Goal: Transaction & Acquisition: Purchase product/service

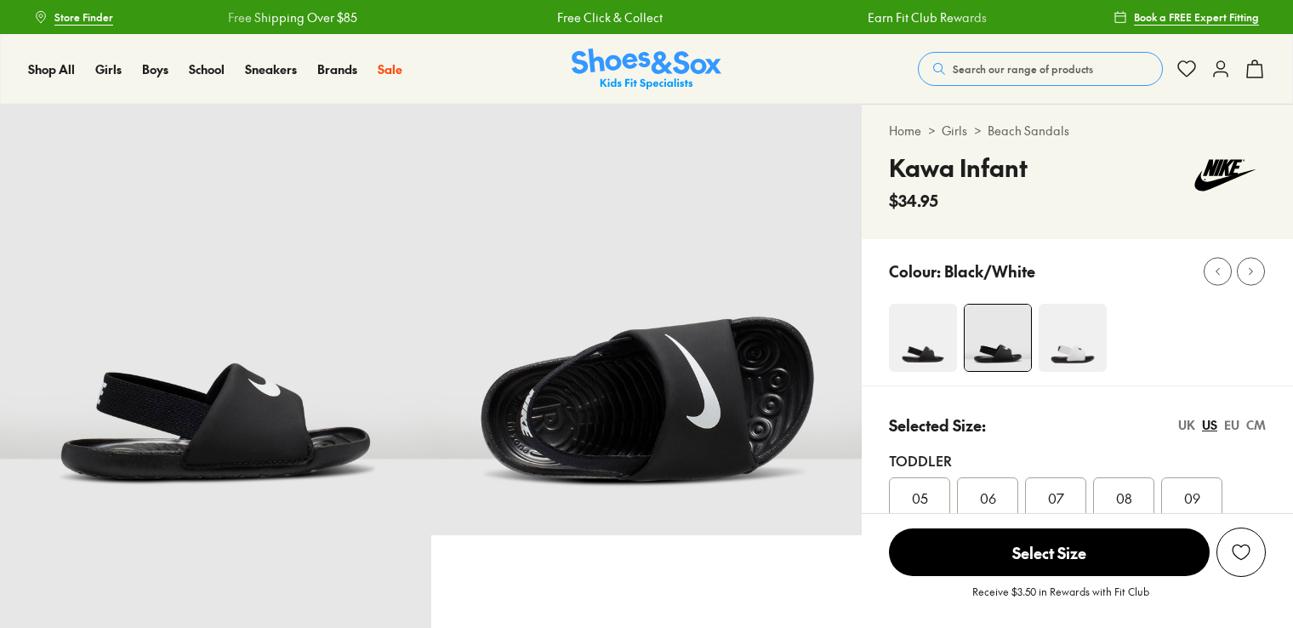
click at [924, 350] on img at bounding box center [923, 338] width 68 height 68
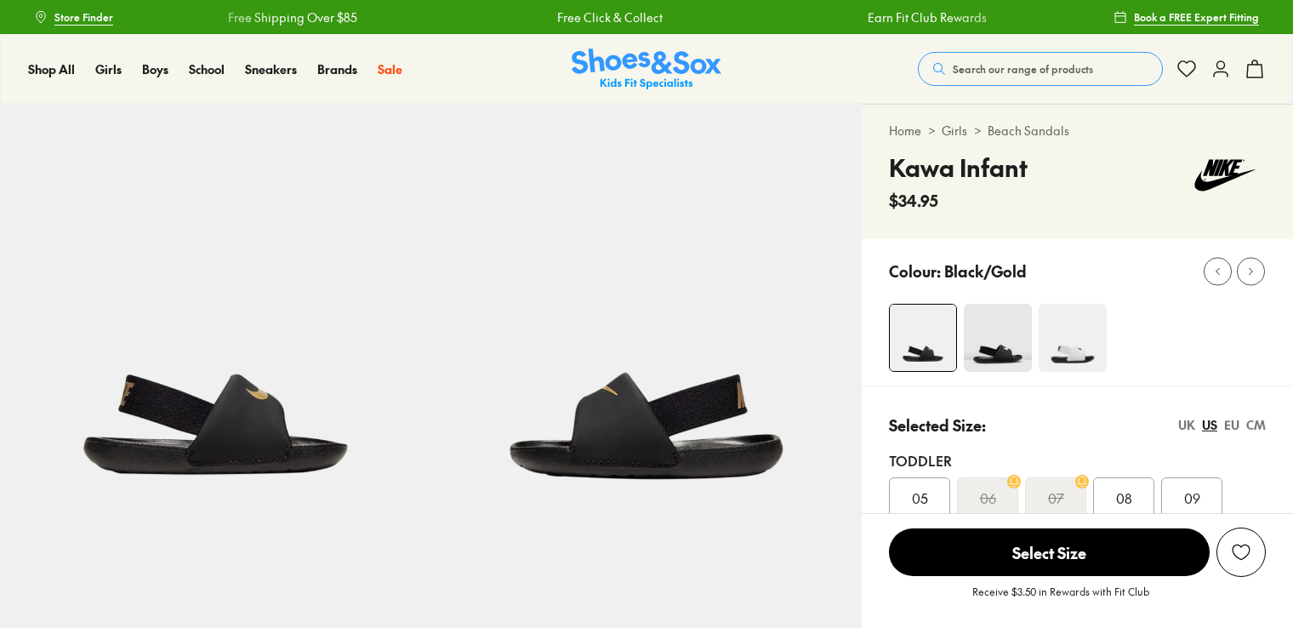
select select "*"
click at [1076, 350] on img at bounding box center [1073, 338] width 68 height 68
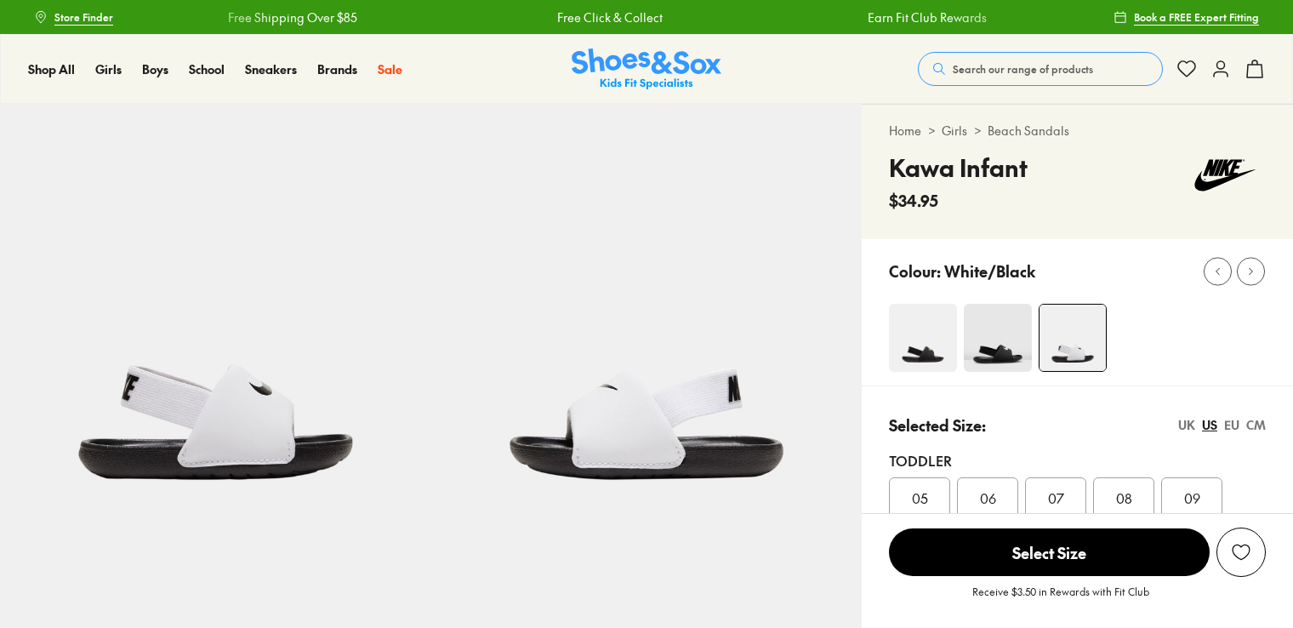
select select "*"
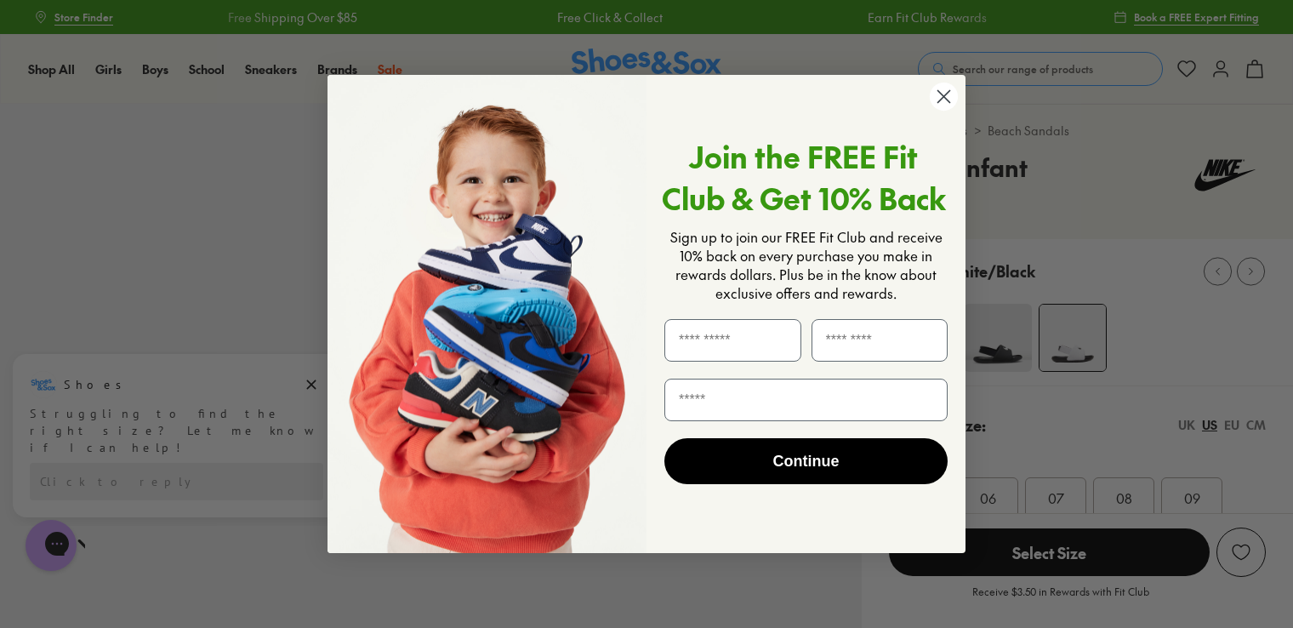
click at [949, 95] on circle "Close dialog" at bounding box center [944, 97] width 28 height 28
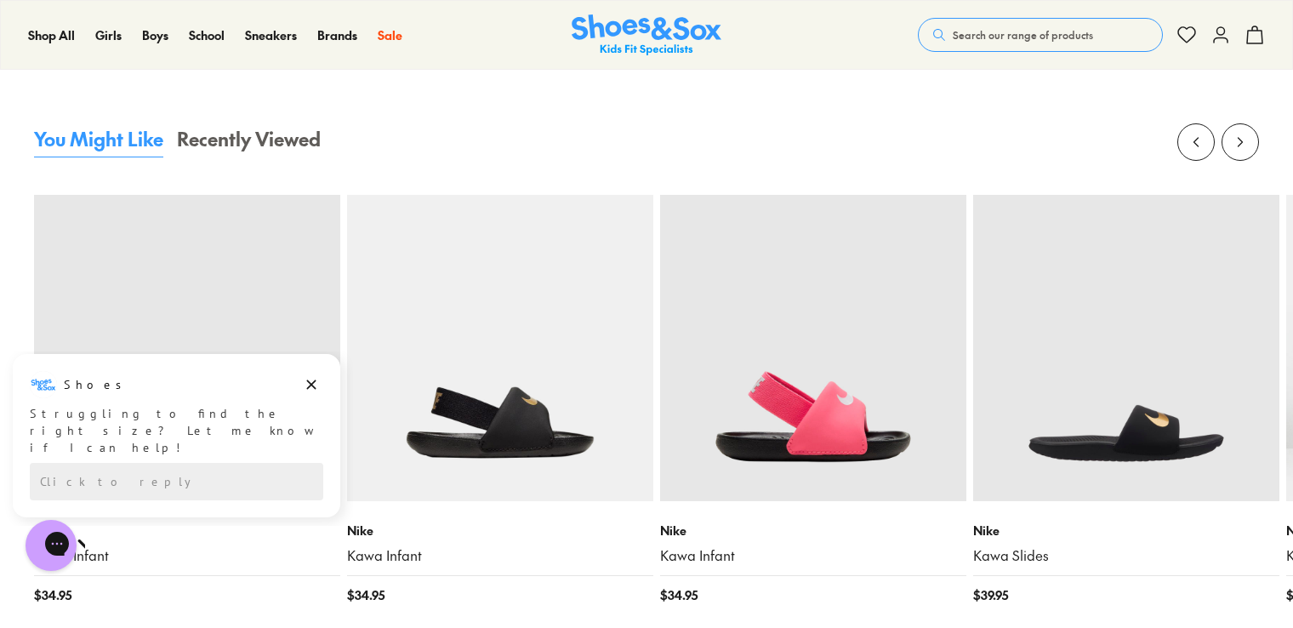
scroll to position [1616, 0]
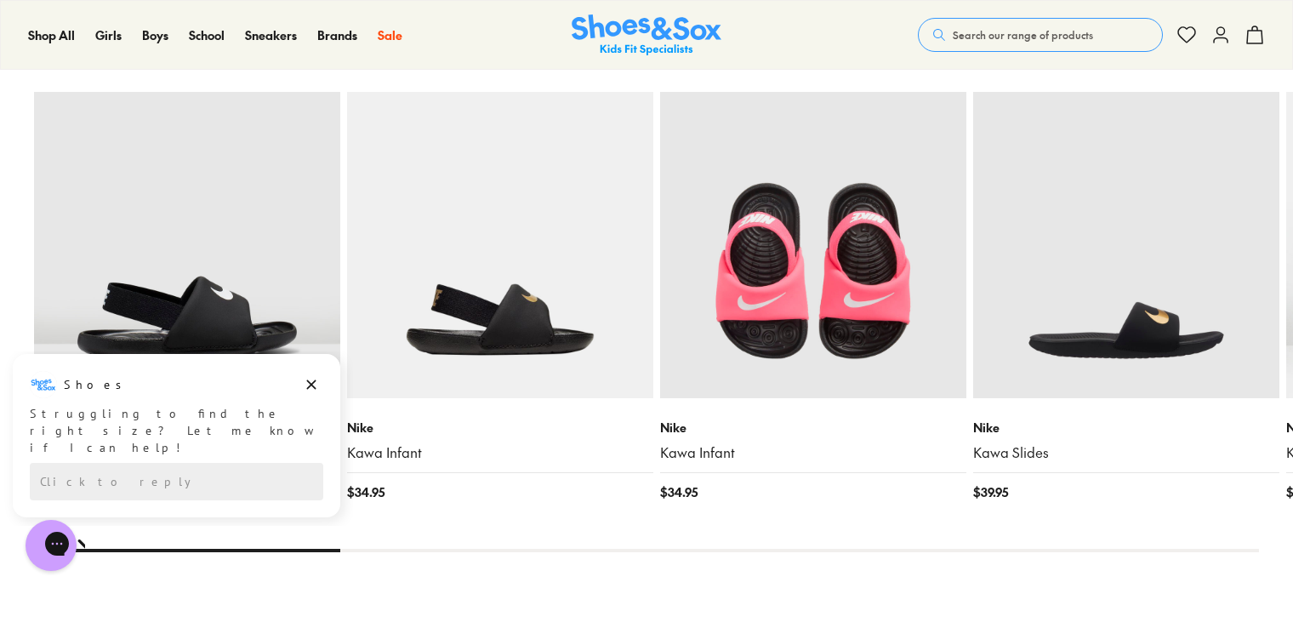
click at [857, 320] on img at bounding box center [813, 245] width 306 height 306
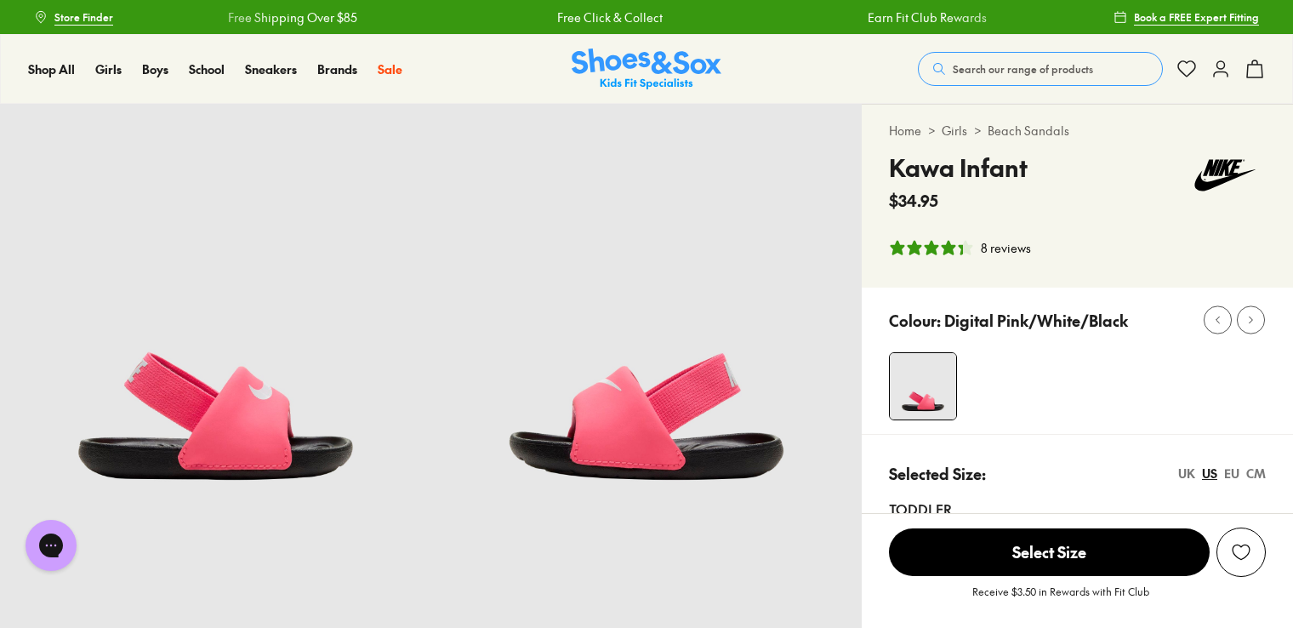
select select "*"
click at [1072, 552] on span "Select Size" at bounding box center [1049, 552] width 321 height 48
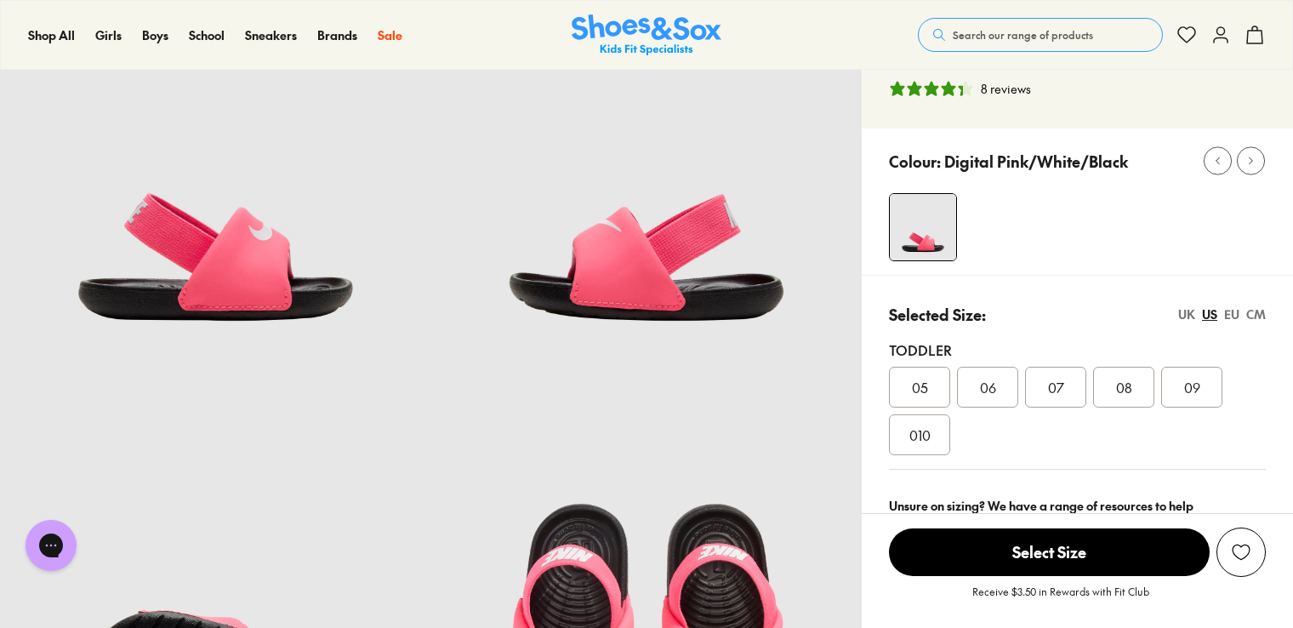
scroll to position [162, 0]
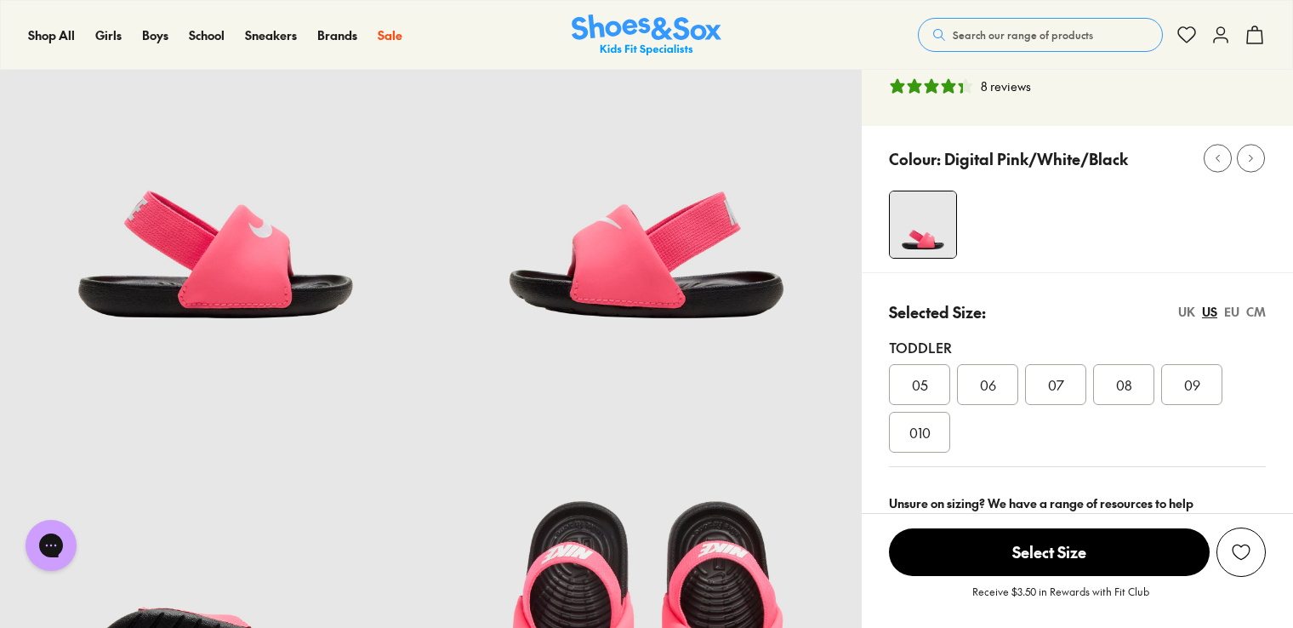
click at [925, 87] on icon "4.13 stars, 8 ratings" at bounding box center [931, 85] width 17 height 17
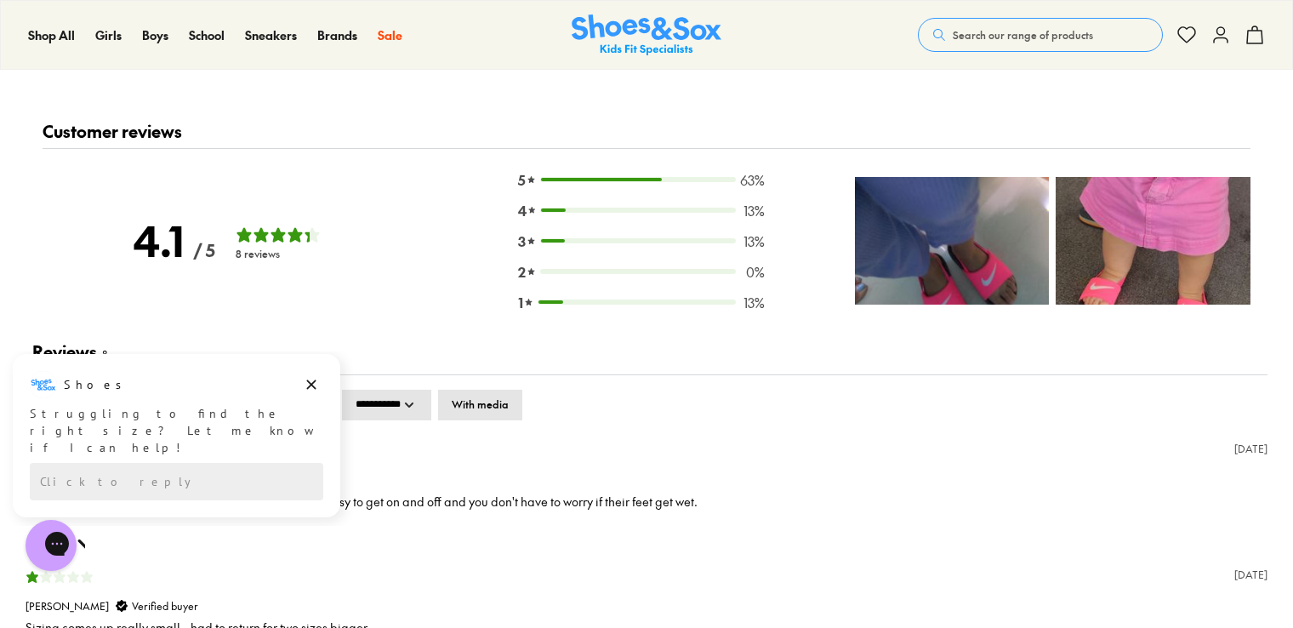
scroll to position [2341, 0]
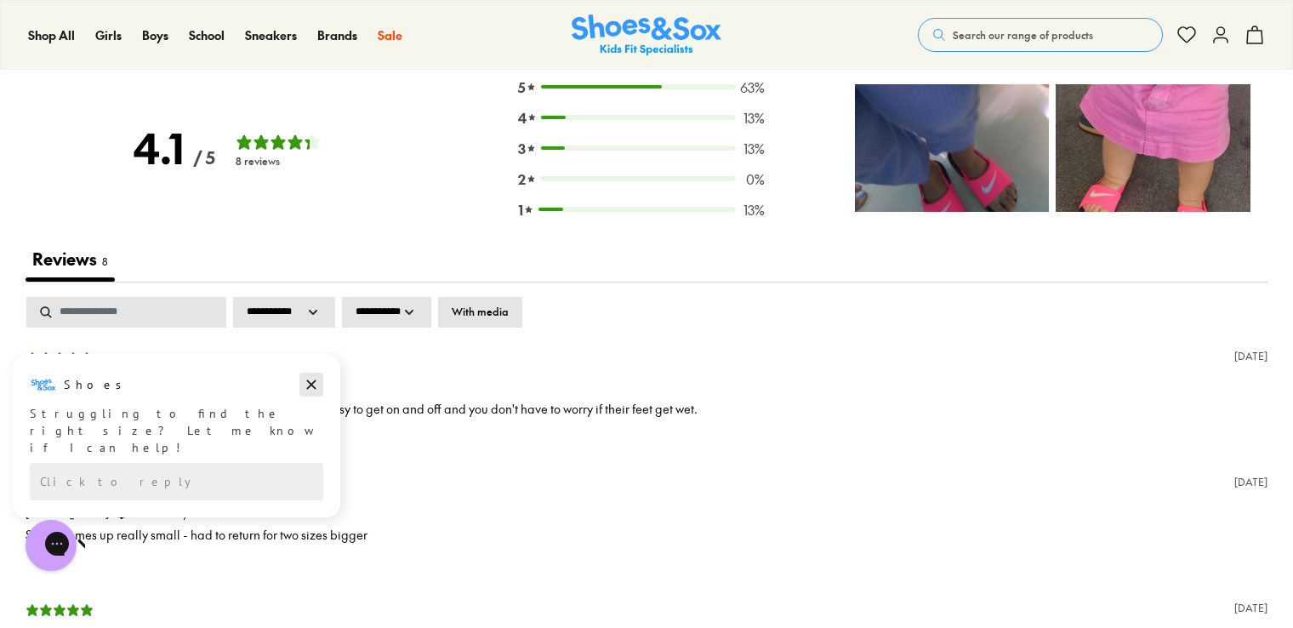
click at [312, 382] on icon "Dismiss campaign" at bounding box center [311, 384] width 17 height 20
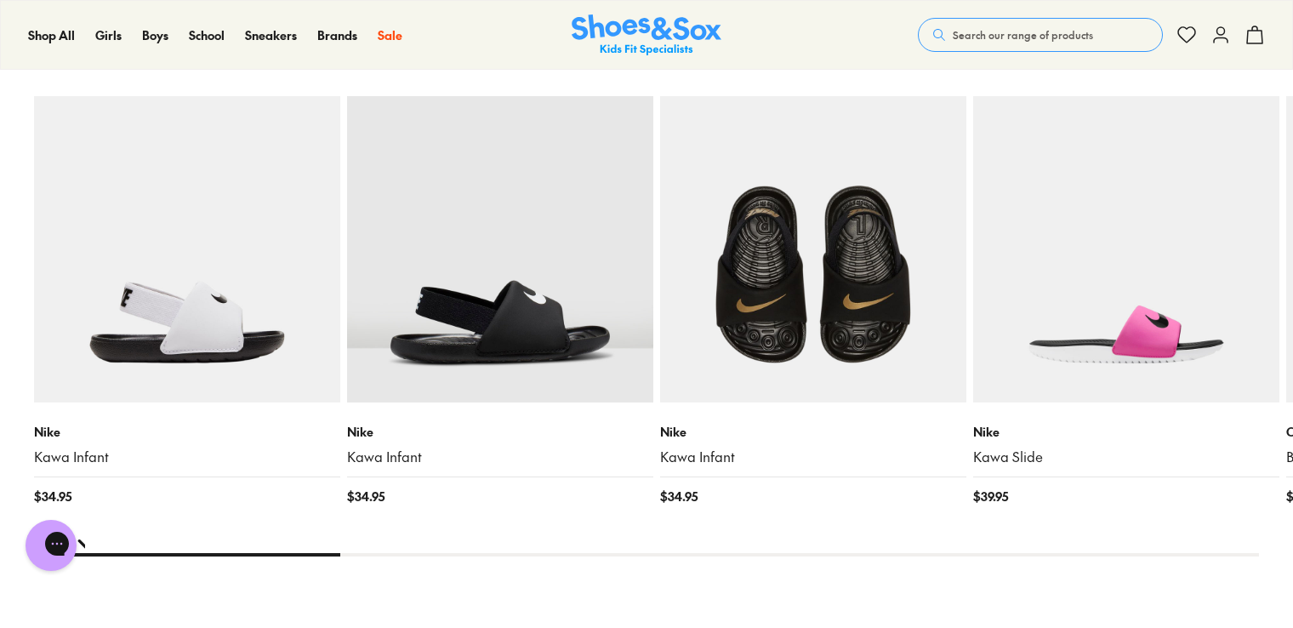
scroll to position [1660, 0]
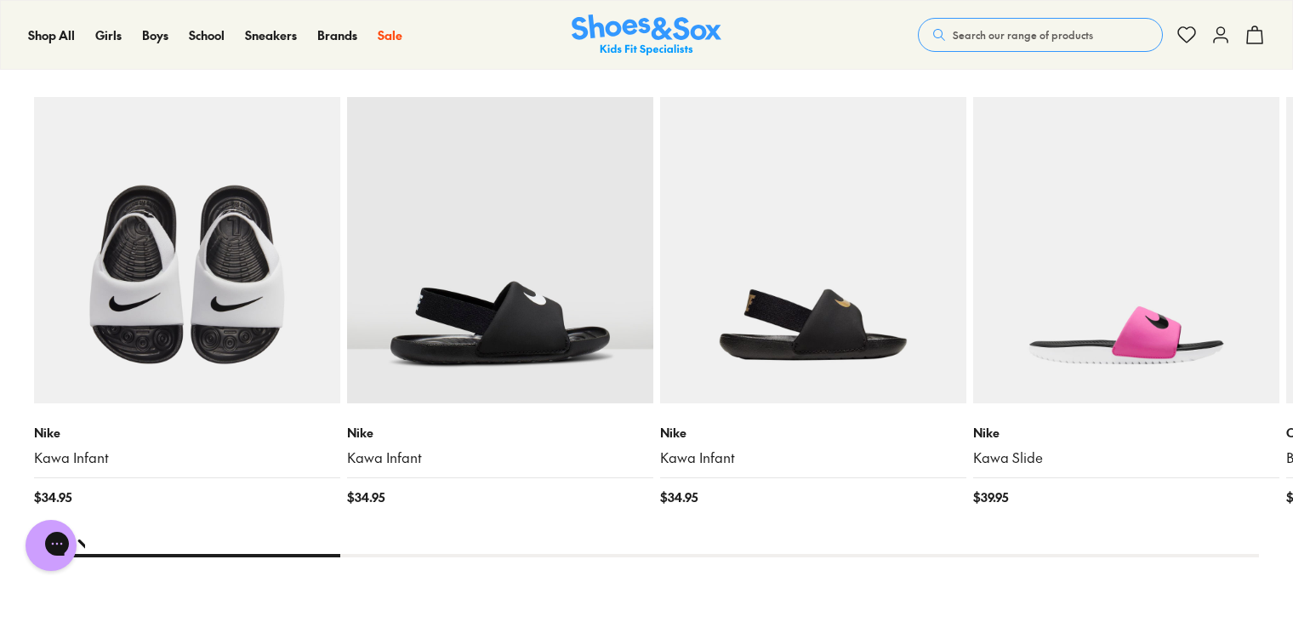
click at [221, 309] on img at bounding box center [187, 250] width 306 height 306
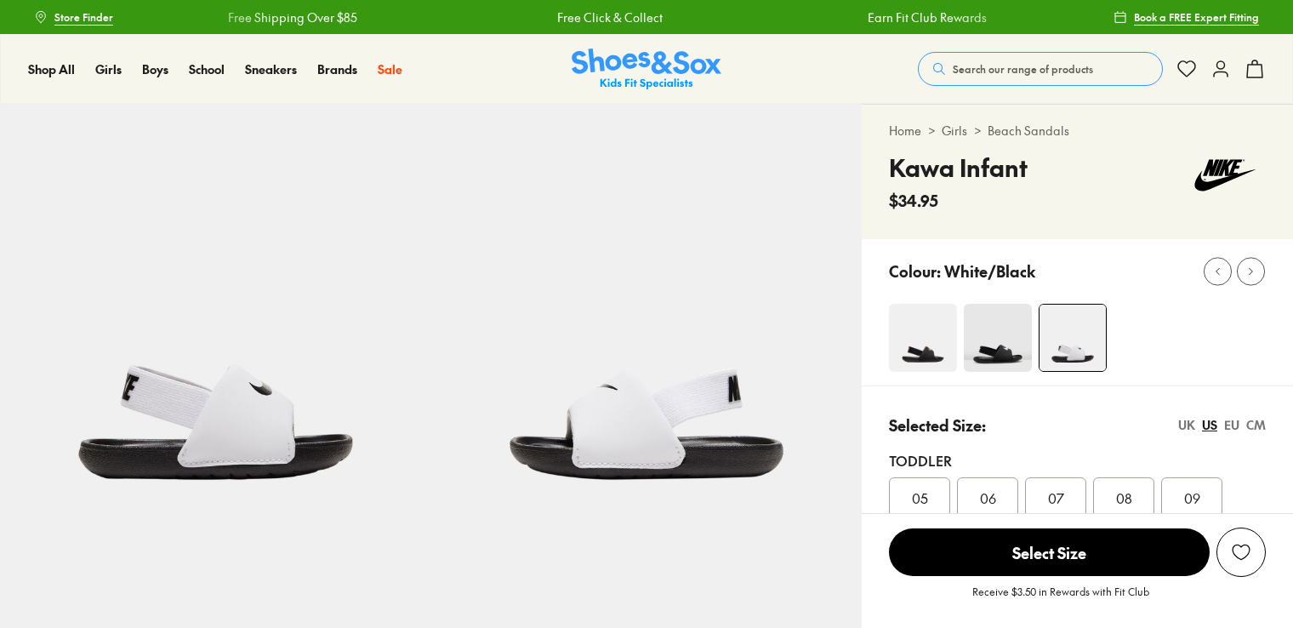
select select "*"
click at [1239, 421] on div "UK US EU CM" at bounding box center [1222, 425] width 88 height 18
click at [1231, 425] on div "EU" at bounding box center [1231, 425] width 15 height 18
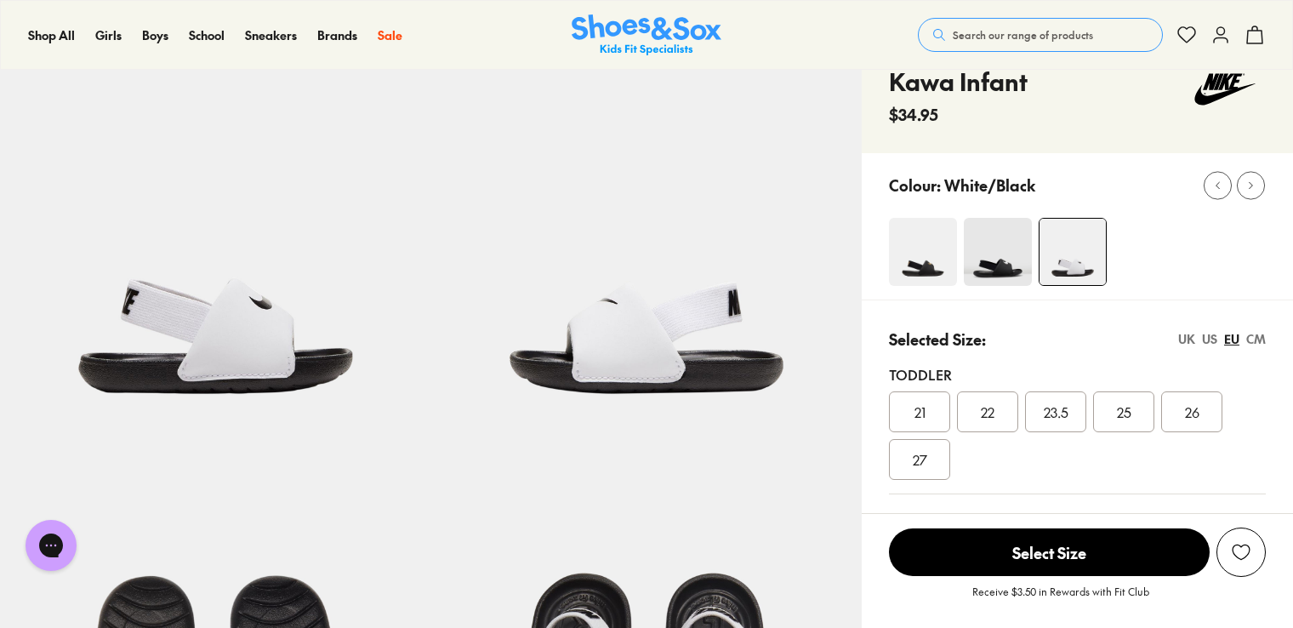
scroll to position [170, 0]
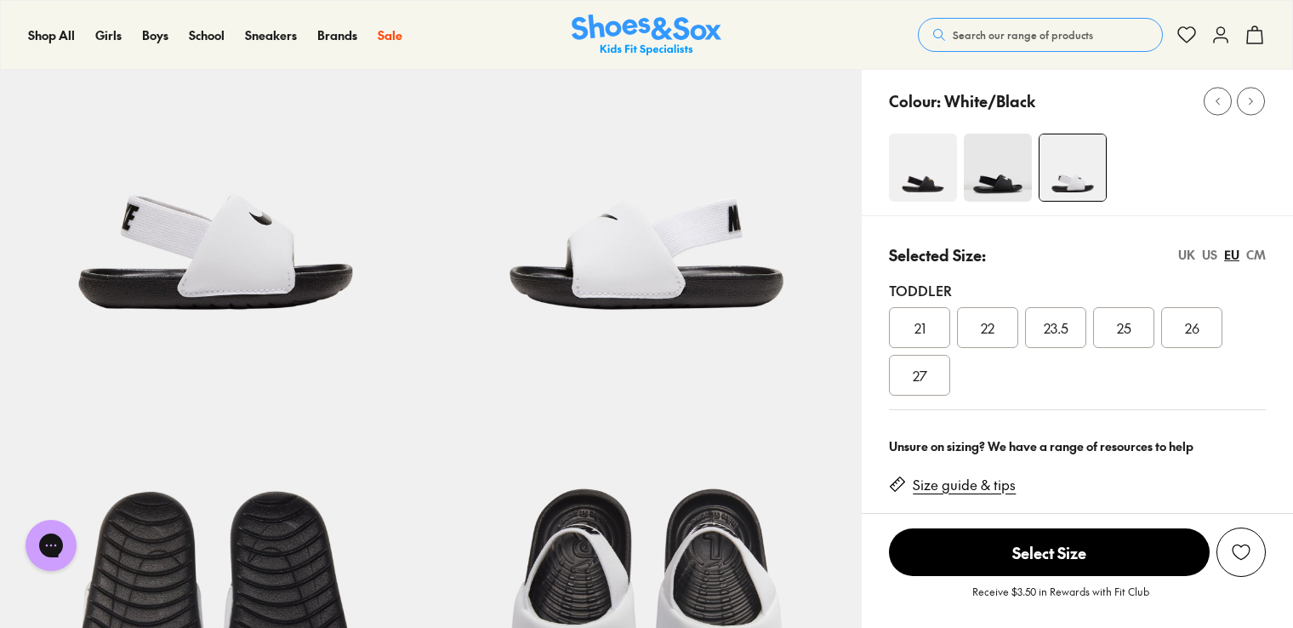
click at [942, 488] on link "Size guide & tips" at bounding box center [964, 484] width 103 height 19
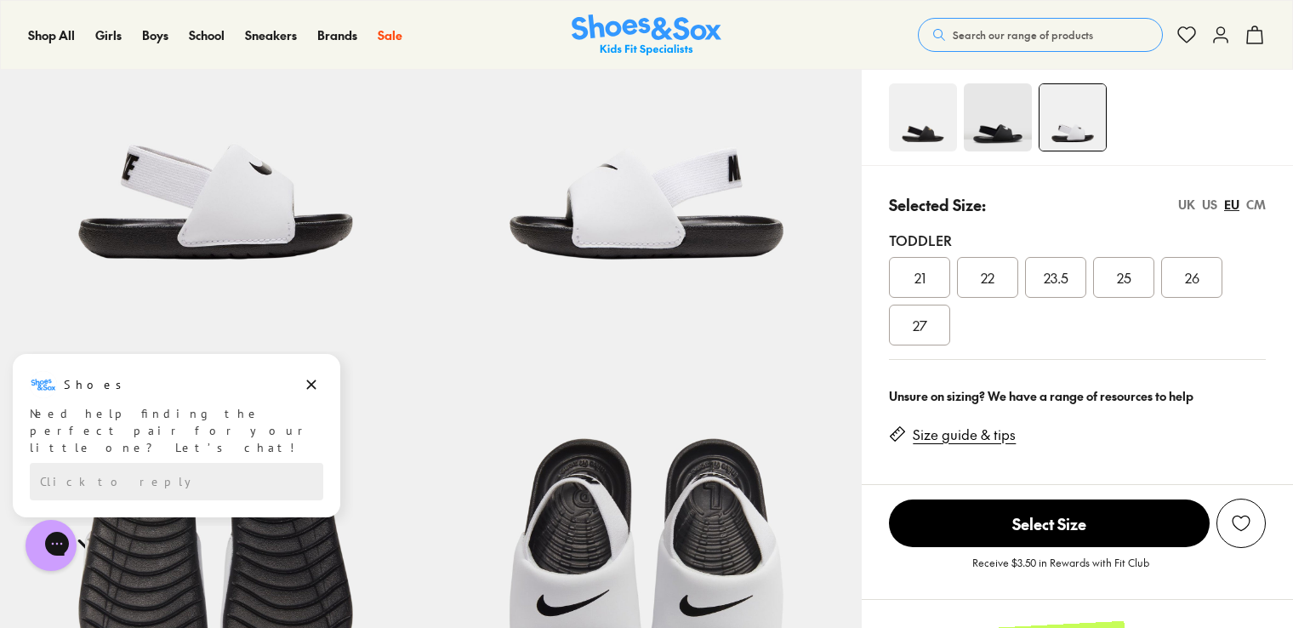
scroll to position [10, 0]
